Goal: Information Seeking & Learning: Learn about a topic

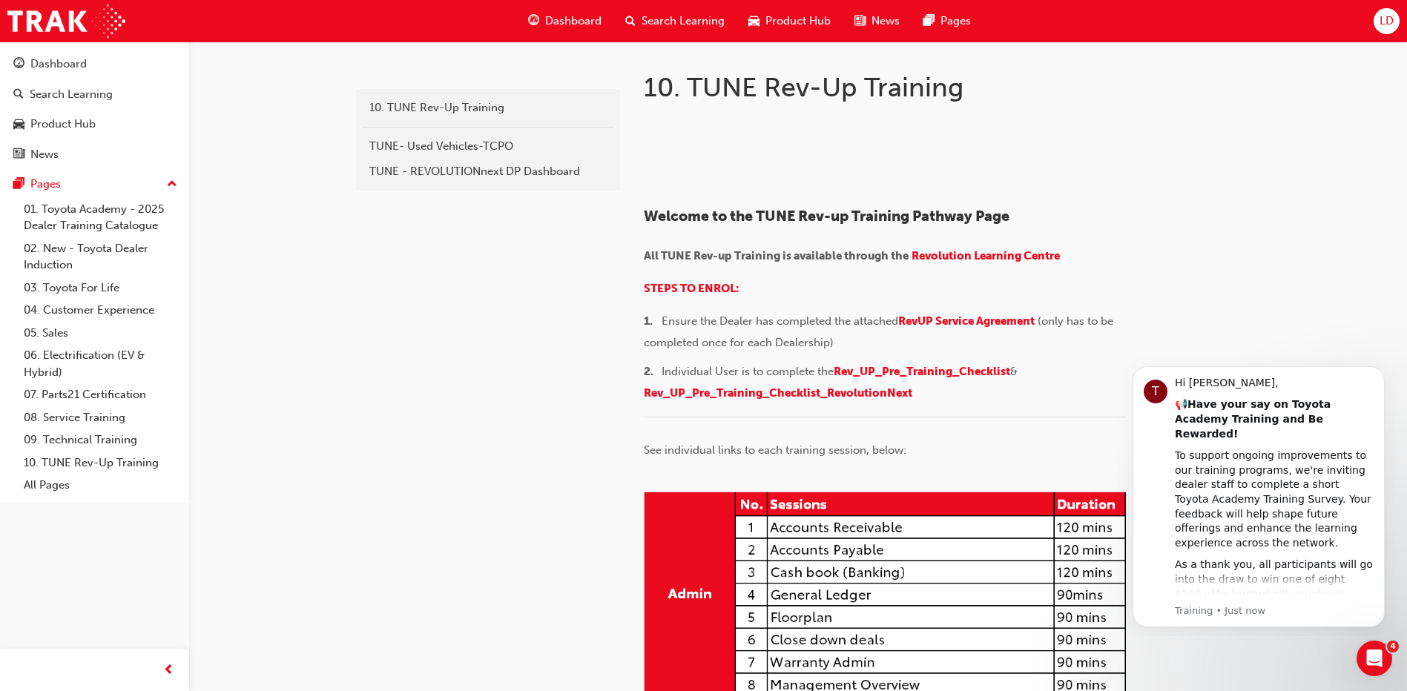
click at [954, 163] on div "﻿" at bounding box center [885, 179] width 482 height 36
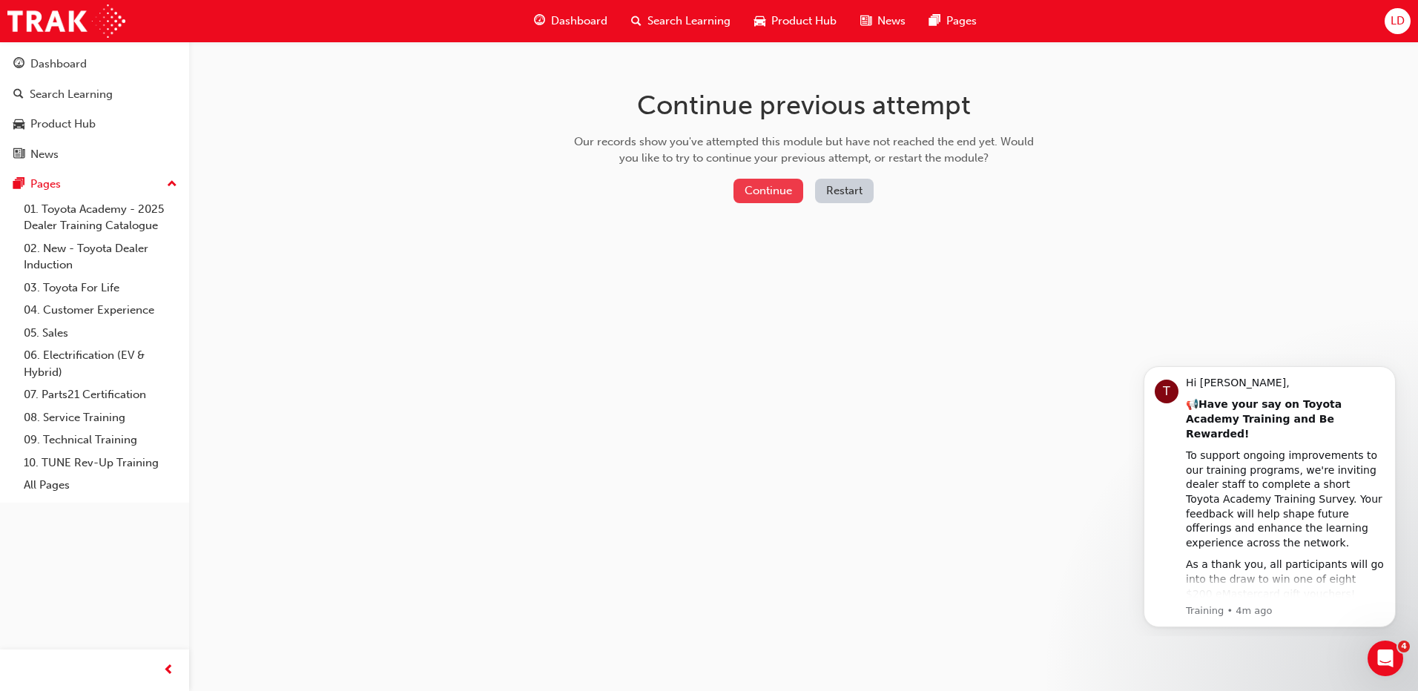
click at [764, 199] on button "Continue" at bounding box center [768, 191] width 70 height 24
